Goal: Transaction & Acquisition: Purchase product/service

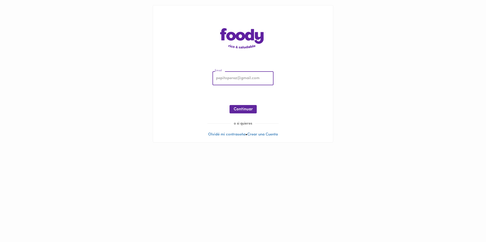
click at [248, 79] on input "email" at bounding box center [242, 79] width 61 height 14
type input "[EMAIL_ADDRESS][DOMAIN_NAME]"
click at [246, 111] on span "Continuar" at bounding box center [242, 109] width 19 height 5
click at [243, 113] on button "Ingresar" at bounding box center [243, 109] width 24 height 8
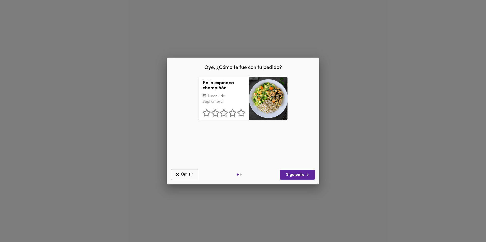
click at [189, 176] on span "Omitir" at bounding box center [184, 175] width 21 height 6
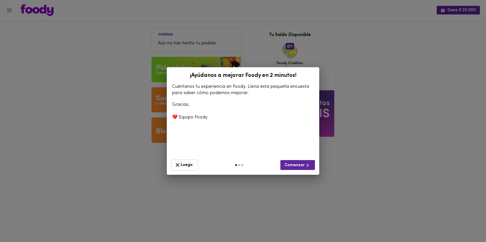
click at [193, 168] on span "Luego" at bounding box center [184, 165] width 20 height 6
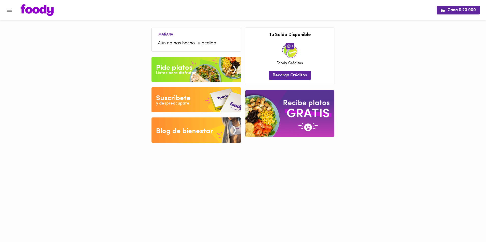
click at [186, 72] on div "Listos para disfrutar" at bounding box center [176, 73] width 40 height 6
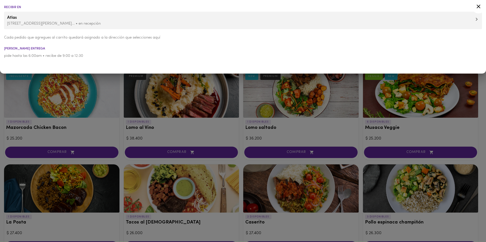
click at [480, 5] on icon at bounding box center [478, 6] width 6 height 6
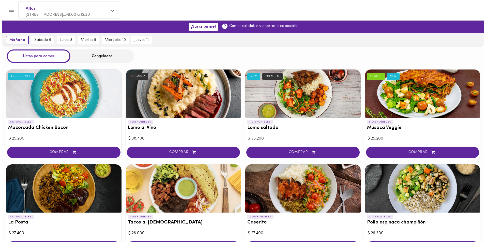
scroll to position [25, 0]
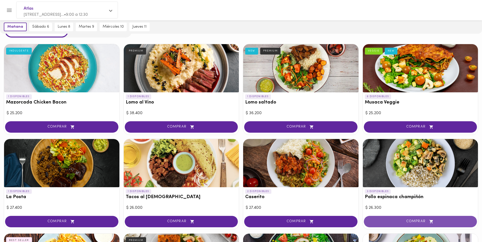
click at [411, 221] on span "COMPRAR" at bounding box center [420, 222] width 101 height 4
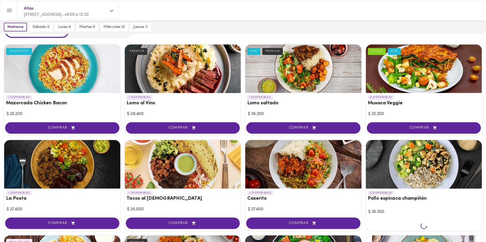
scroll to position [26, 0]
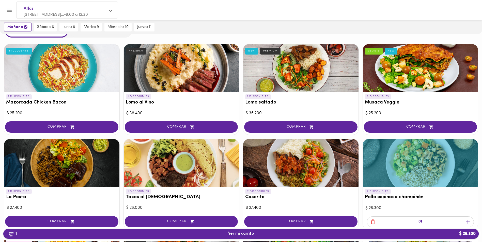
click at [277, 236] on button "1 Ver mi carrito $ 26.300" at bounding box center [240, 234] width 475 height 10
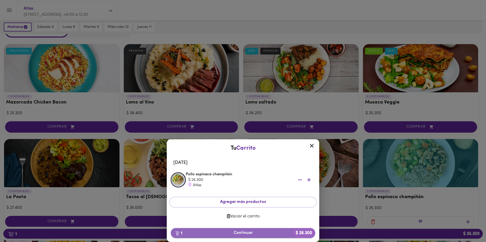
click at [267, 232] on span "1 Continuar $ 26.300" at bounding box center [243, 233] width 136 height 5
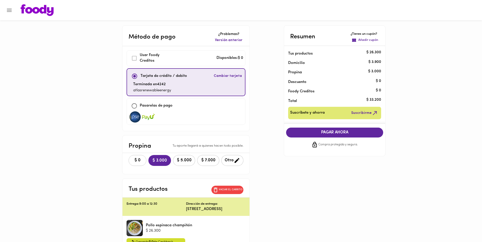
click at [132, 160] on span "$ 0" at bounding box center [137, 160] width 11 height 5
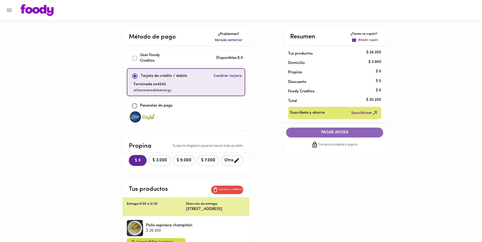
click at [319, 130] on button "PAGAR AHORA" at bounding box center [334, 133] width 97 height 10
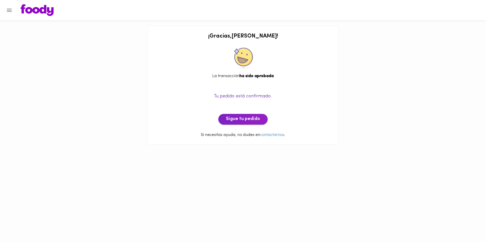
click at [247, 120] on span "Sigue tu pedido" at bounding box center [243, 120] width 34 height 6
